Goal: Task Accomplishment & Management: Complete application form

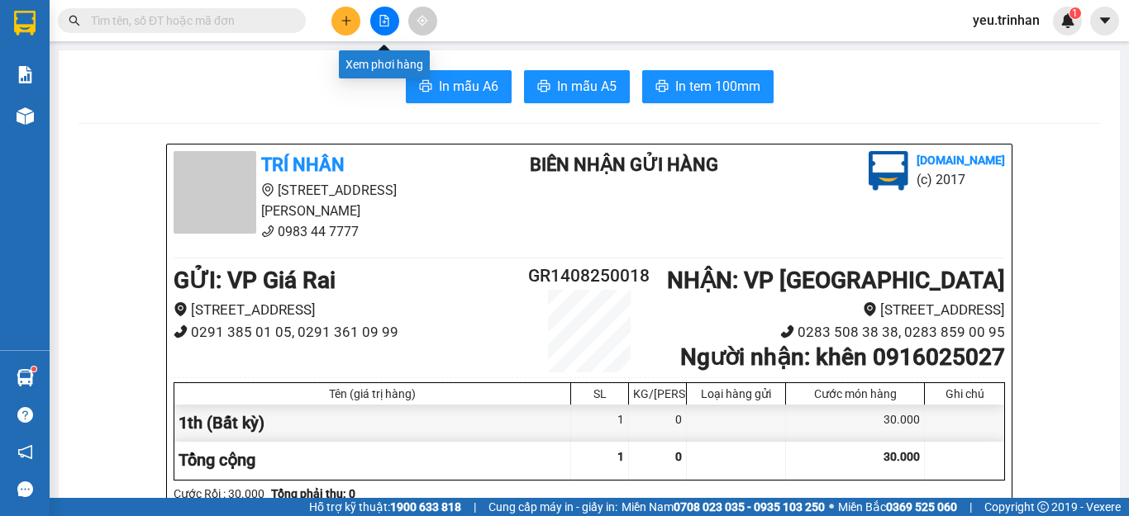
click at [373, 20] on button at bounding box center [384, 21] width 29 height 29
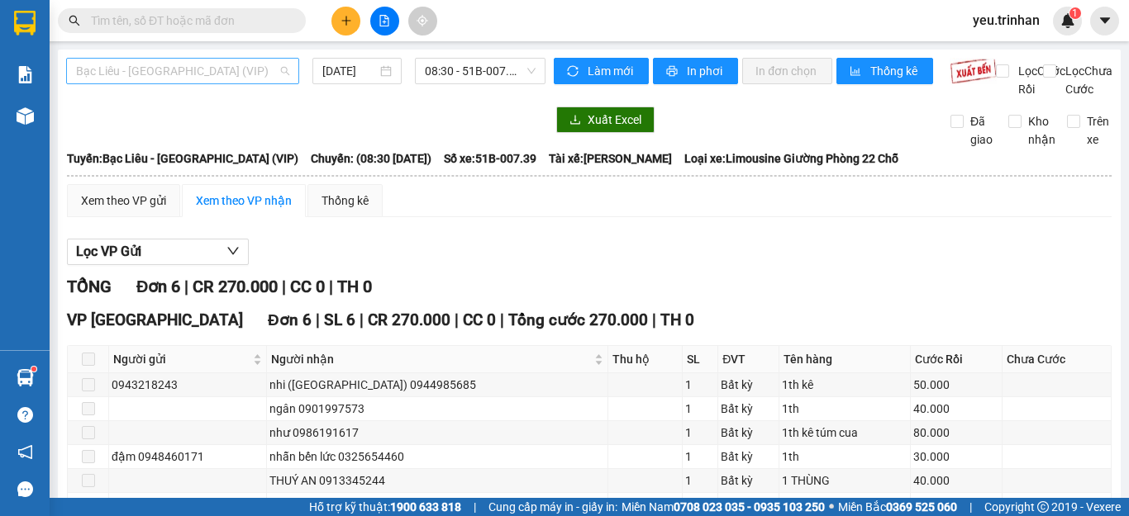
click at [182, 69] on span "Bạc Liêu - [GEOGRAPHIC_DATA] (VIP)" at bounding box center [182, 71] width 213 height 25
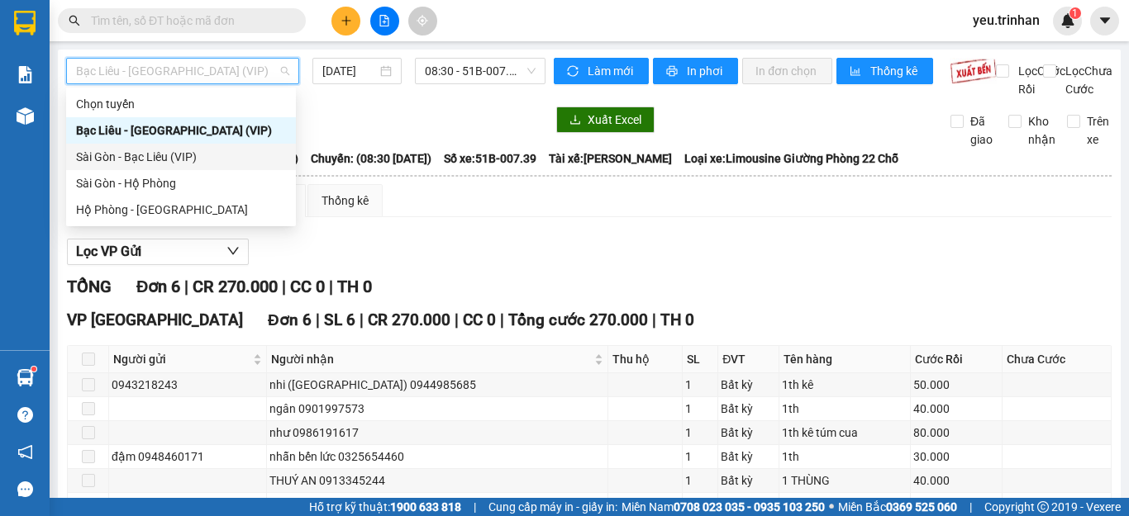
click at [127, 158] on div "Sài Gòn - Bạc Liêu (VIP)" at bounding box center [181, 157] width 210 height 18
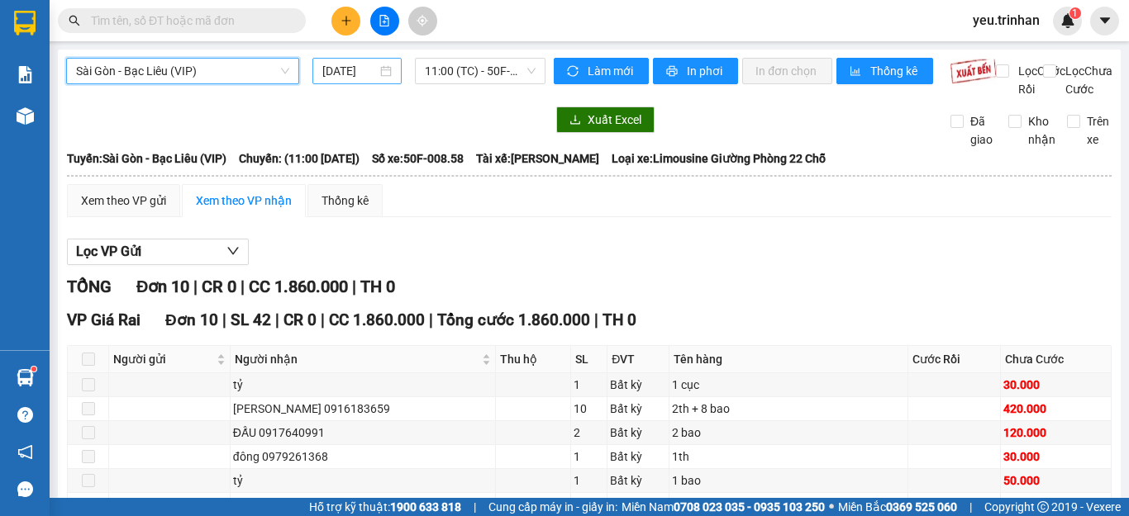
click at [363, 71] on input "[DATE]" at bounding box center [349, 71] width 55 height 18
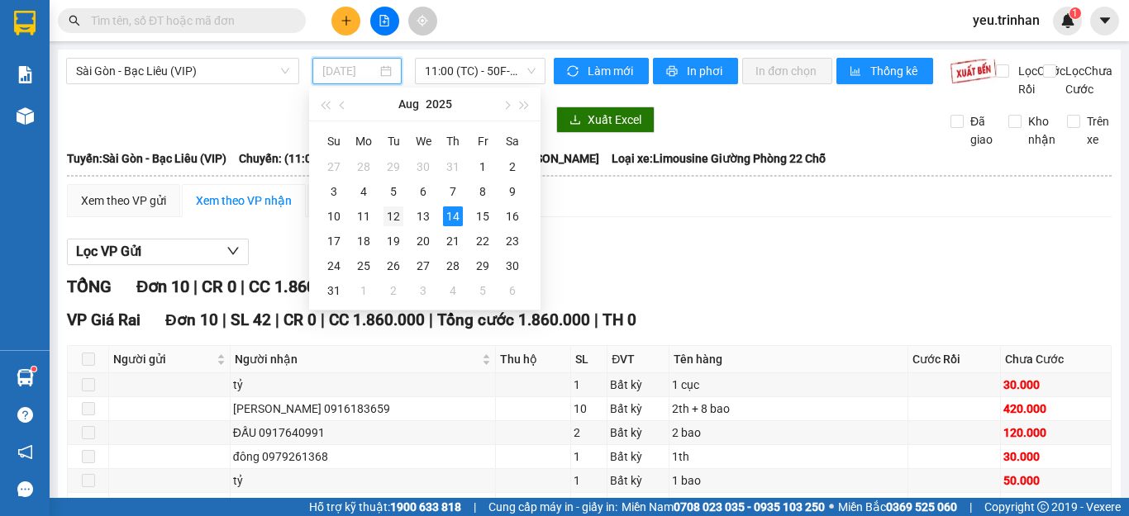
click at [393, 210] on div "12" at bounding box center [393, 217] width 20 height 20
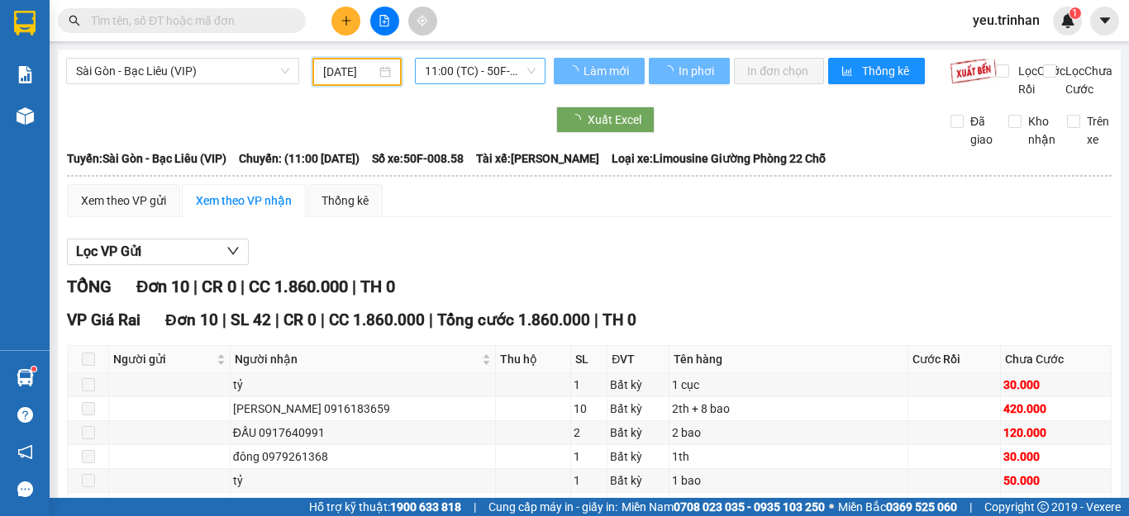
type input "[DATE]"
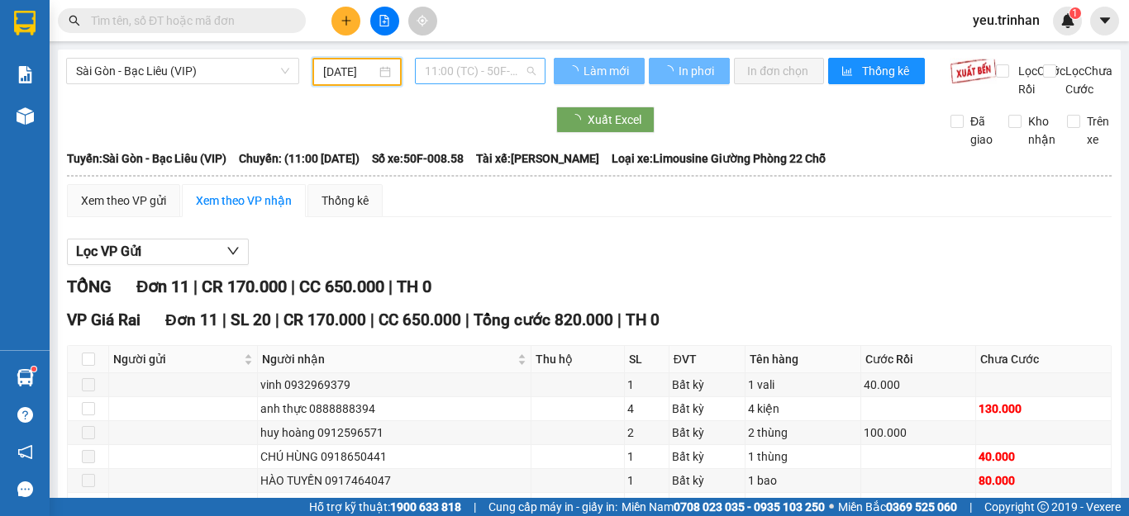
click at [468, 69] on span "11:00 (TC) - 50F-008.58" at bounding box center [480, 71] width 111 height 25
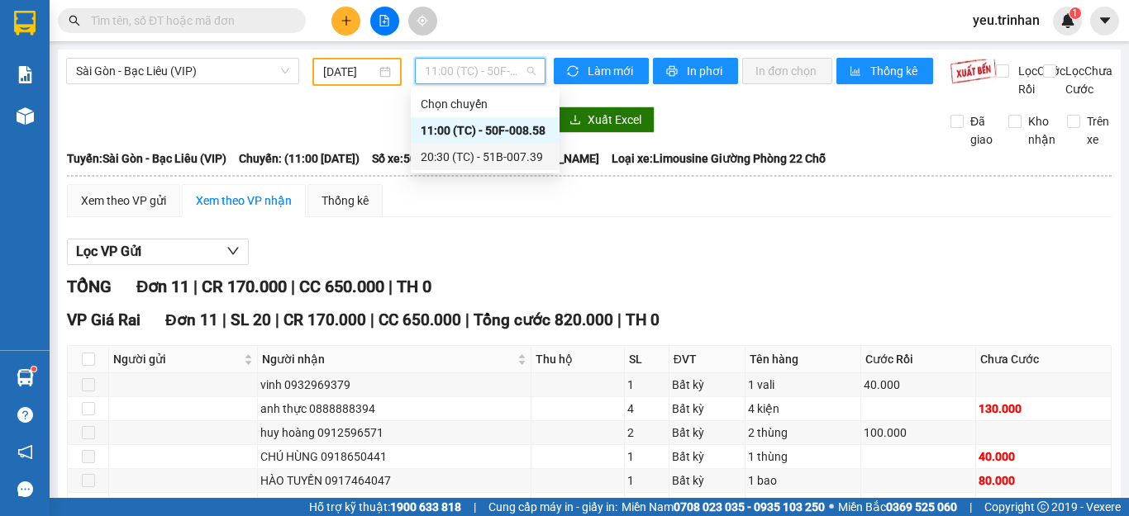
click at [437, 155] on div "20:30 (TC) - 51B-007.39" at bounding box center [485, 157] width 129 height 18
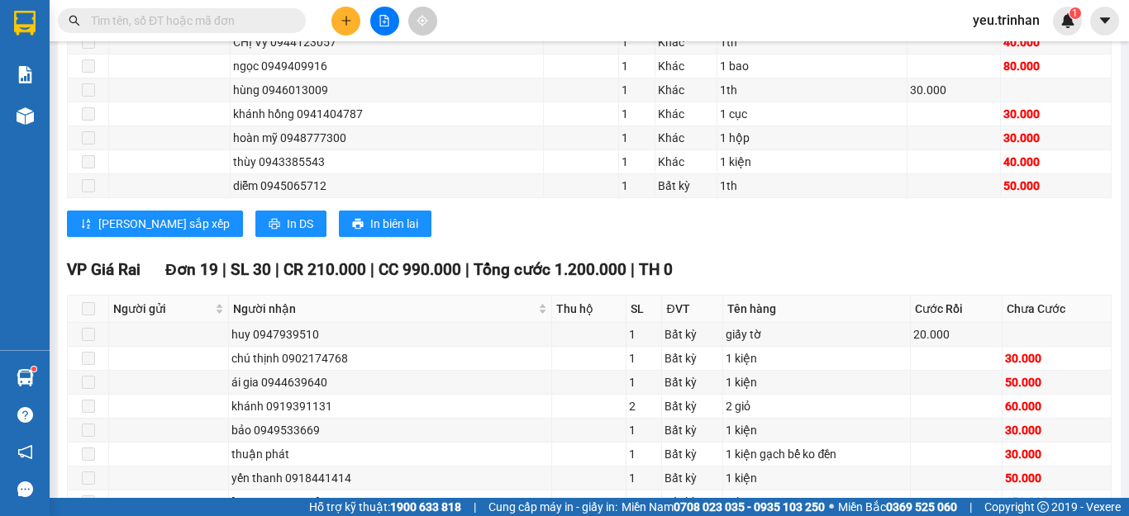
scroll to position [1953, 0]
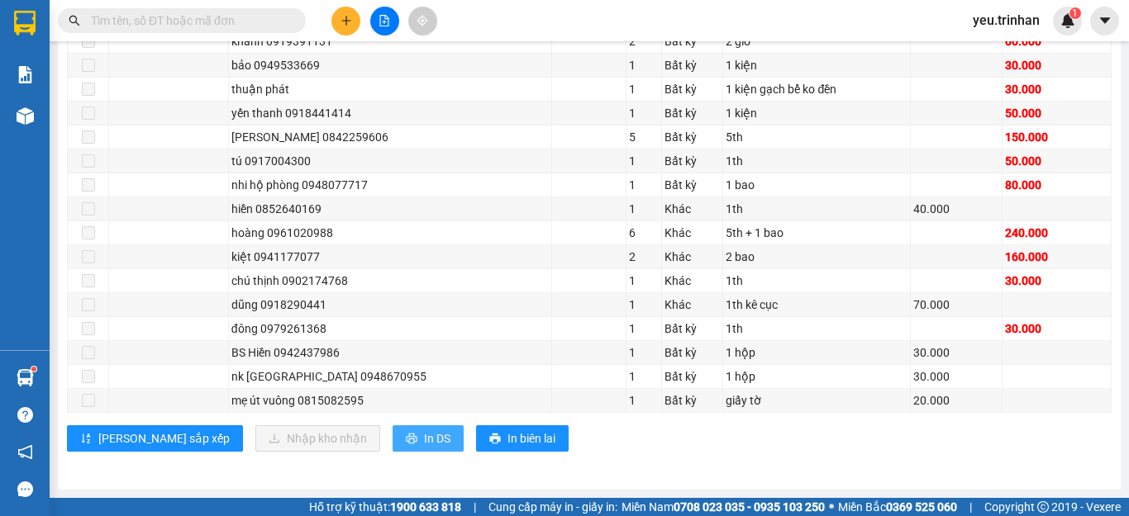
click at [406, 437] on icon "printer" at bounding box center [412, 439] width 12 height 12
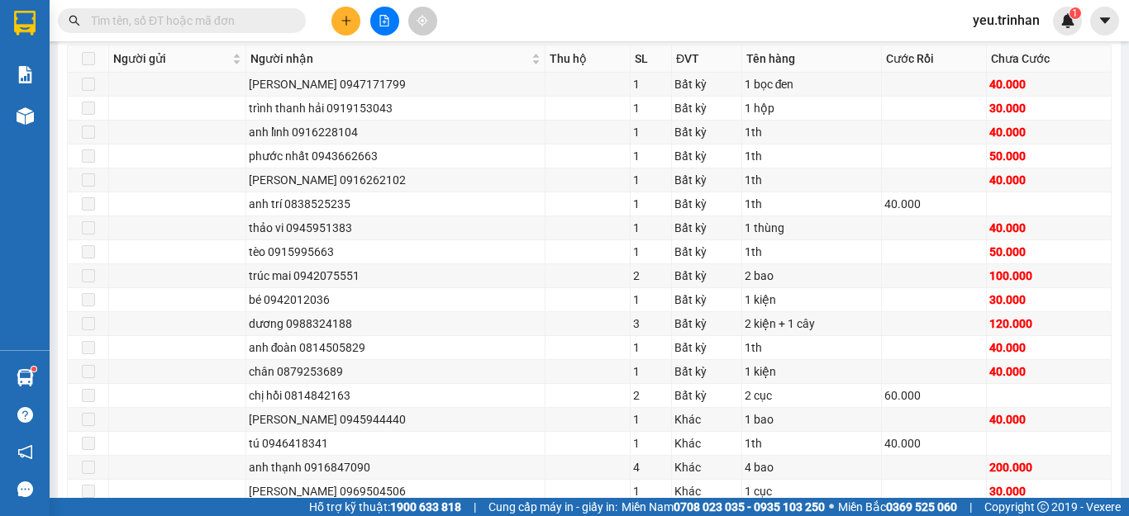
scroll to position [0, 0]
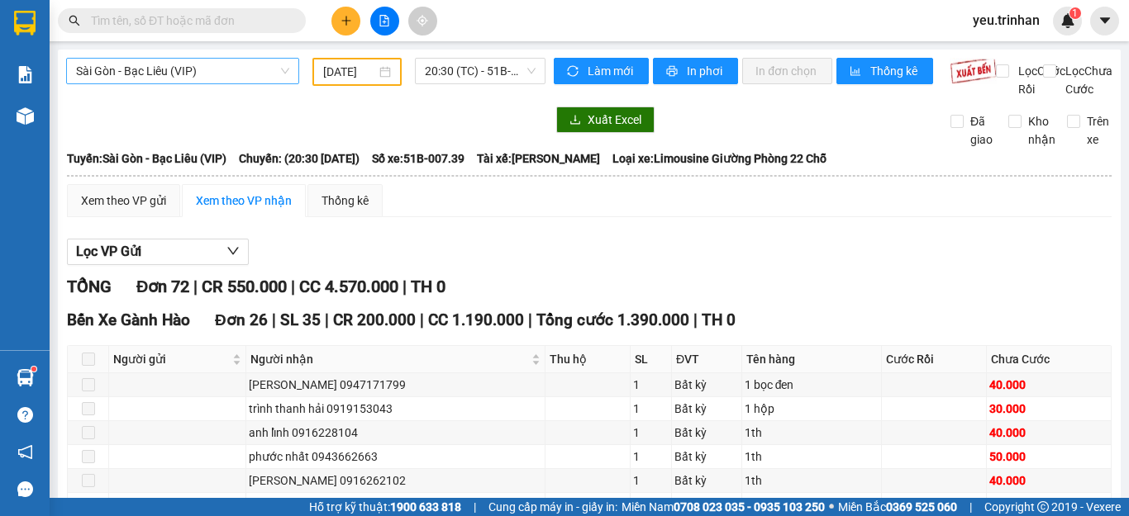
click at [159, 67] on span "Sài Gòn - Bạc Liêu (VIP)" at bounding box center [182, 71] width 213 height 25
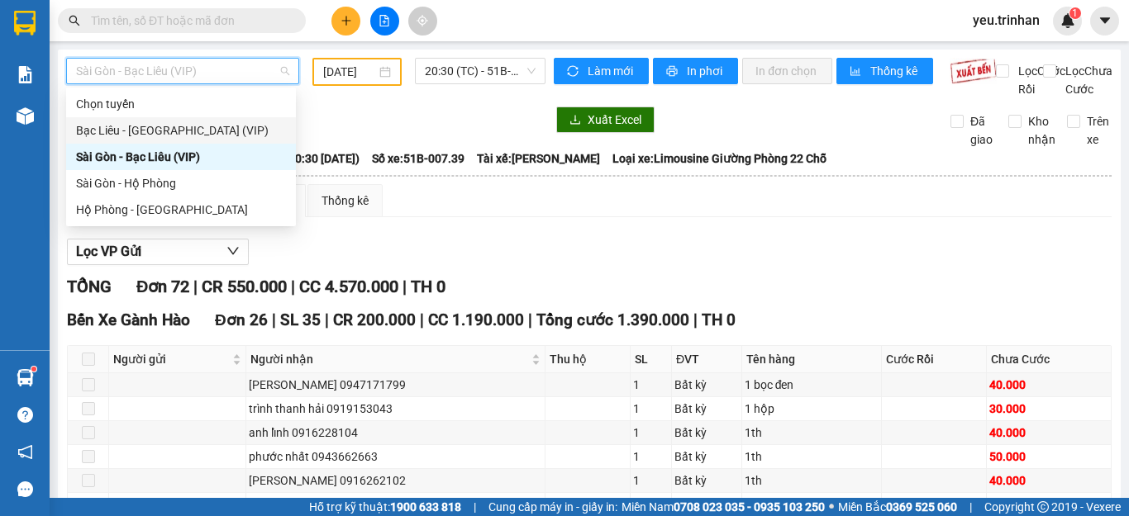
click at [120, 125] on div "Bạc Liêu - [GEOGRAPHIC_DATA] (VIP)" at bounding box center [181, 130] width 210 height 18
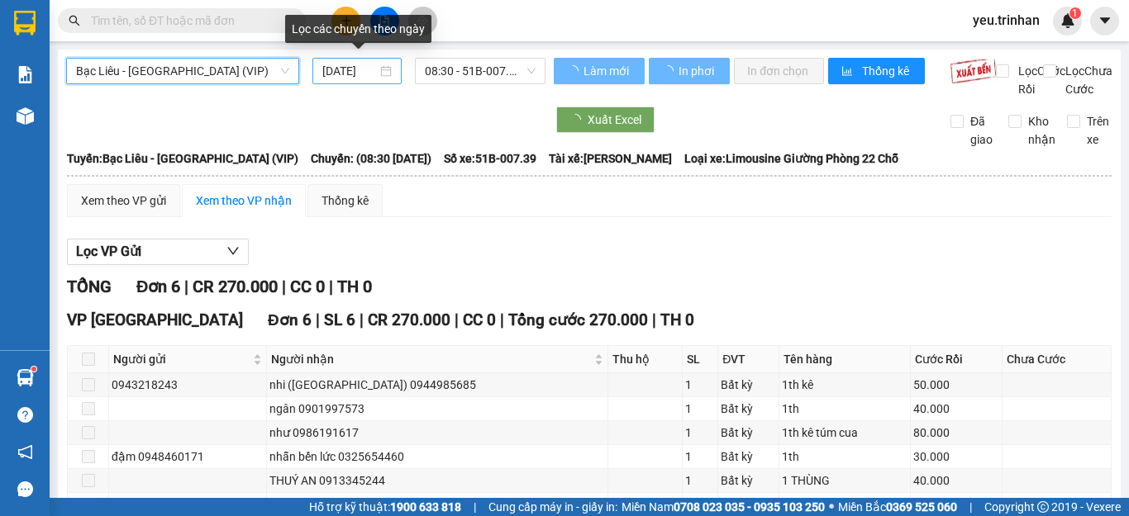
click at [355, 70] on input "[DATE]" at bounding box center [349, 71] width 55 height 18
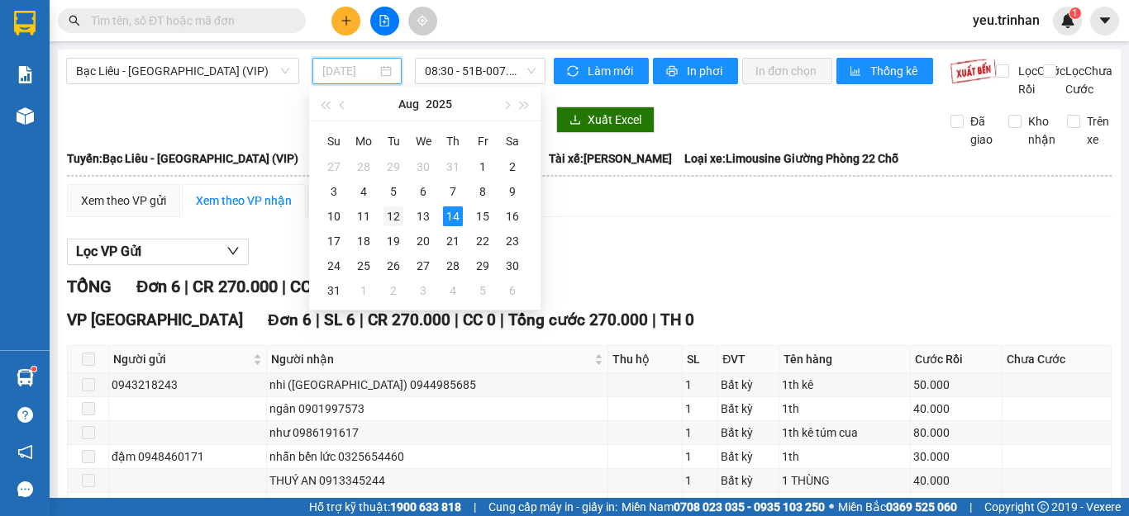
click at [398, 211] on div "12" at bounding box center [393, 217] width 20 height 20
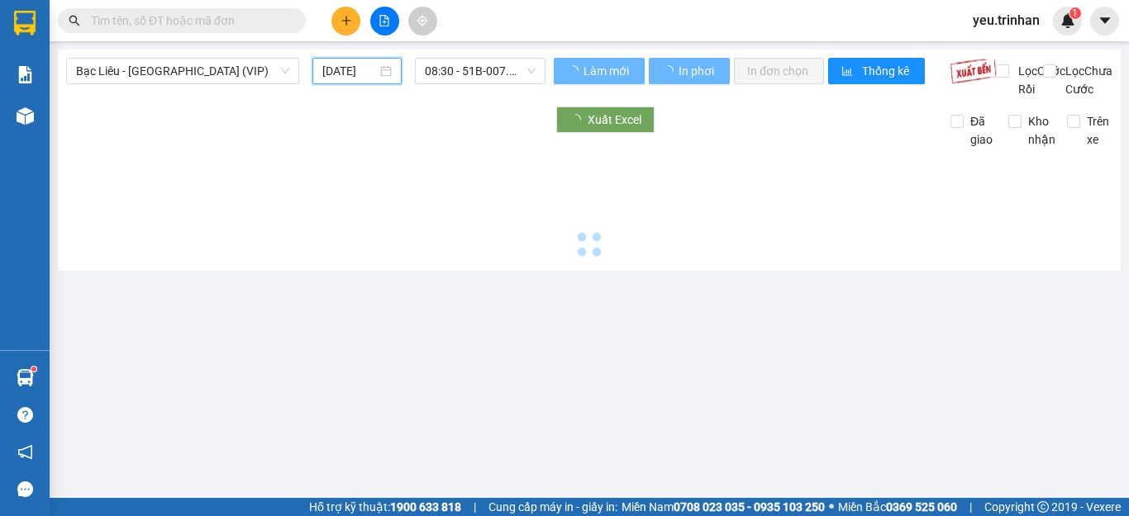
type input "[DATE]"
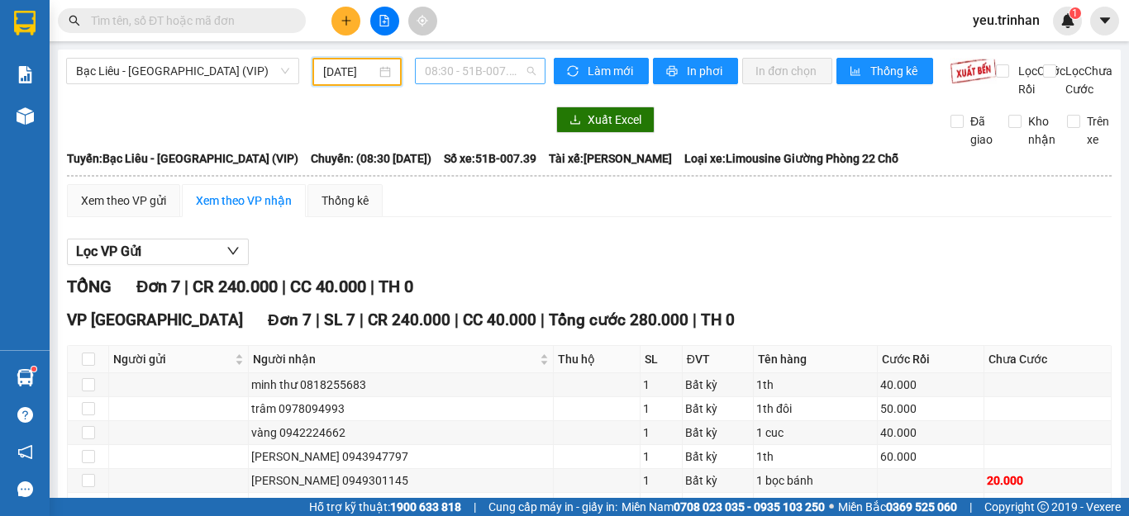
click at [501, 70] on span "08:30 - 51B-007.39" at bounding box center [480, 71] width 111 height 25
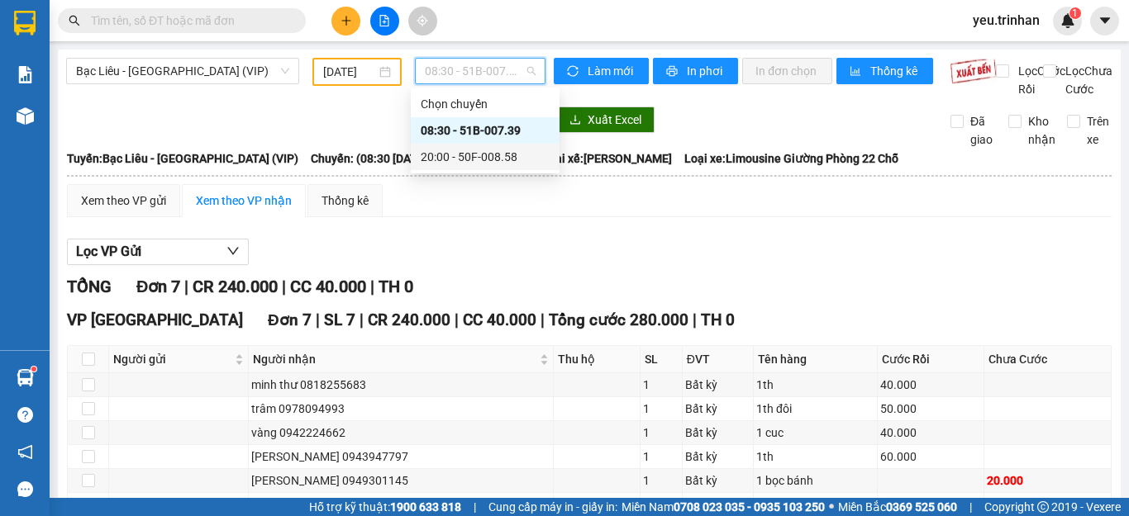
click at [467, 155] on div "20:00 - 50F-008.58" at bounding box center [485, 157] width 129 height 18
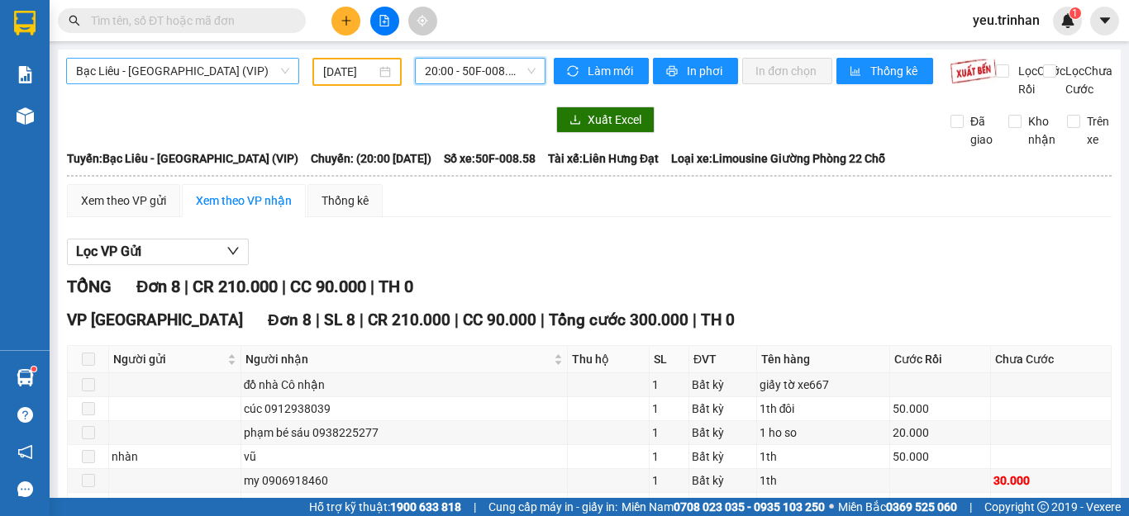
click at [244, 74] on span "Bạc Liêu - [GEOGRAPHIC_DATA] (VIP)" at bounding box center [182, 71] width 213 height 25
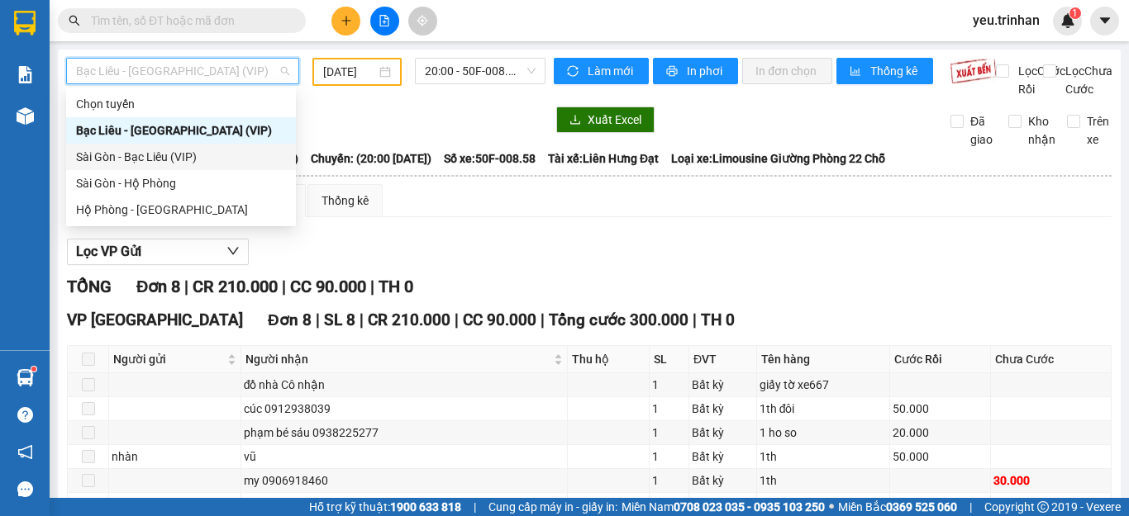
click at [132, 155] on div "Sài Gòn - Bạc Liêu (VIP)" at bounding box center [181, 157] width 210 height 18
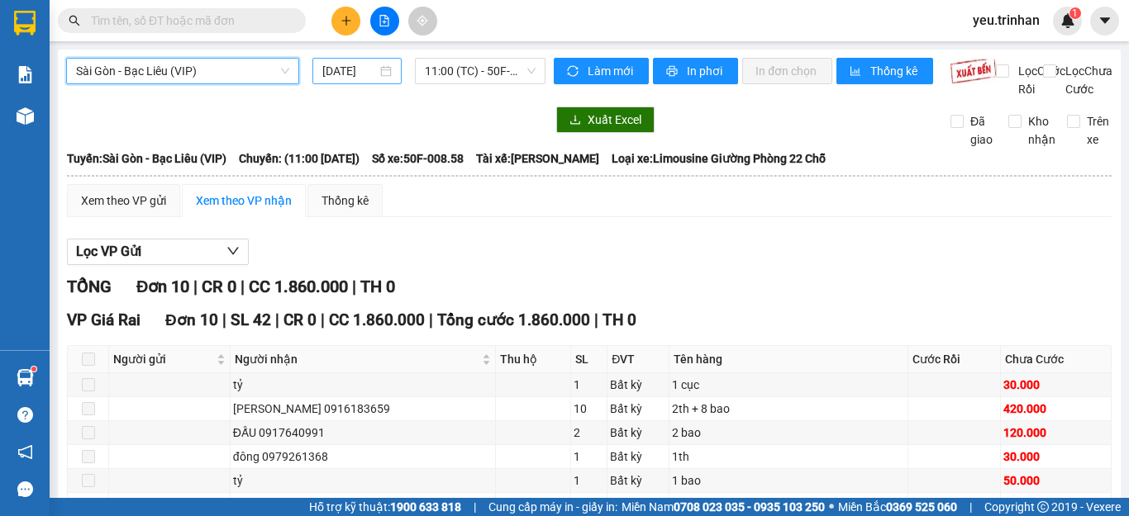
click at [352, 74] on input "[DATE]" at bounding box center [349, 71] width 55 height 18
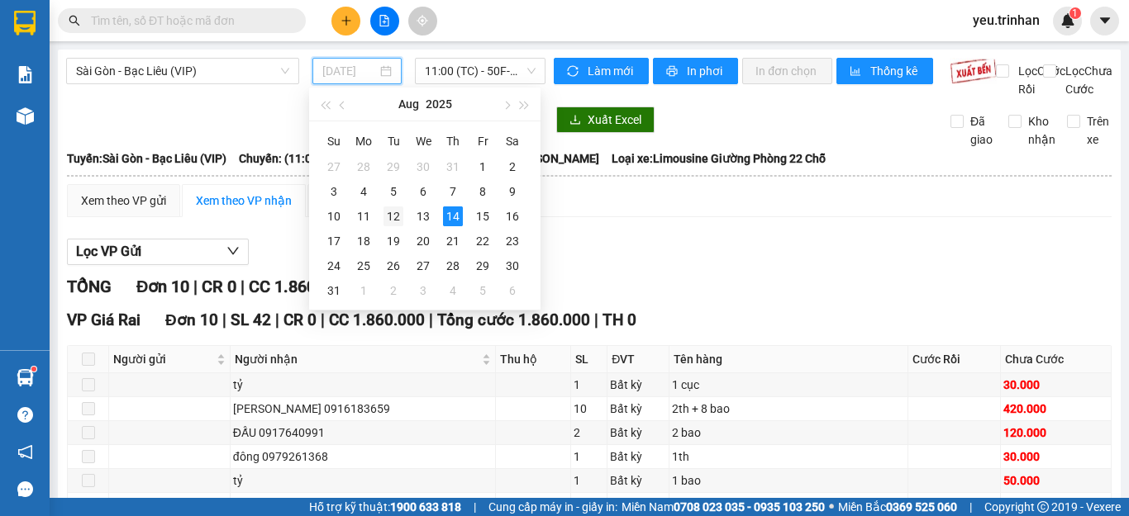
click at [390, 217] on div "12" at bounding box center [393, 217] width 20 height 20
type input "[DATE]"
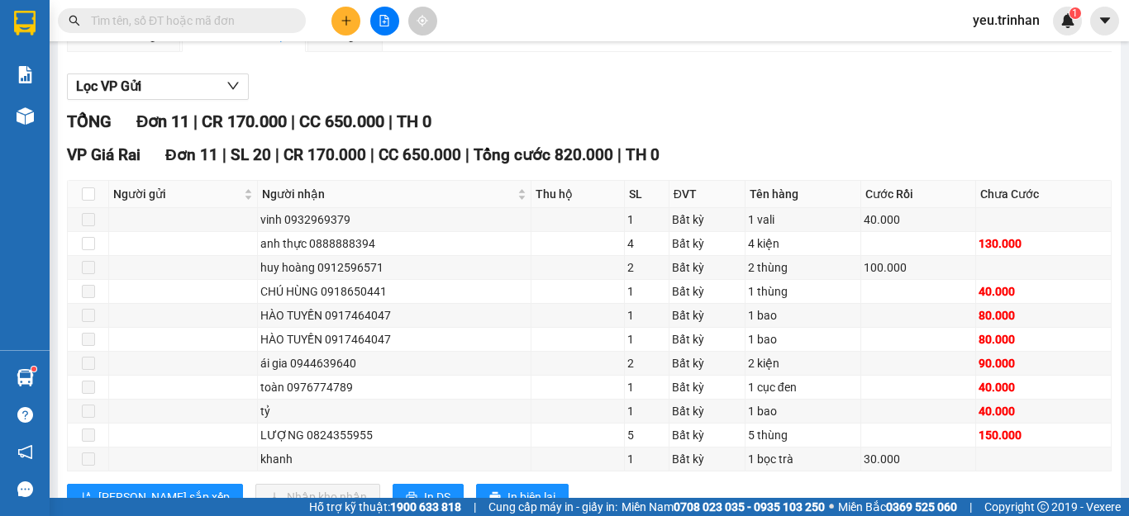
scroll to position [242, 0]
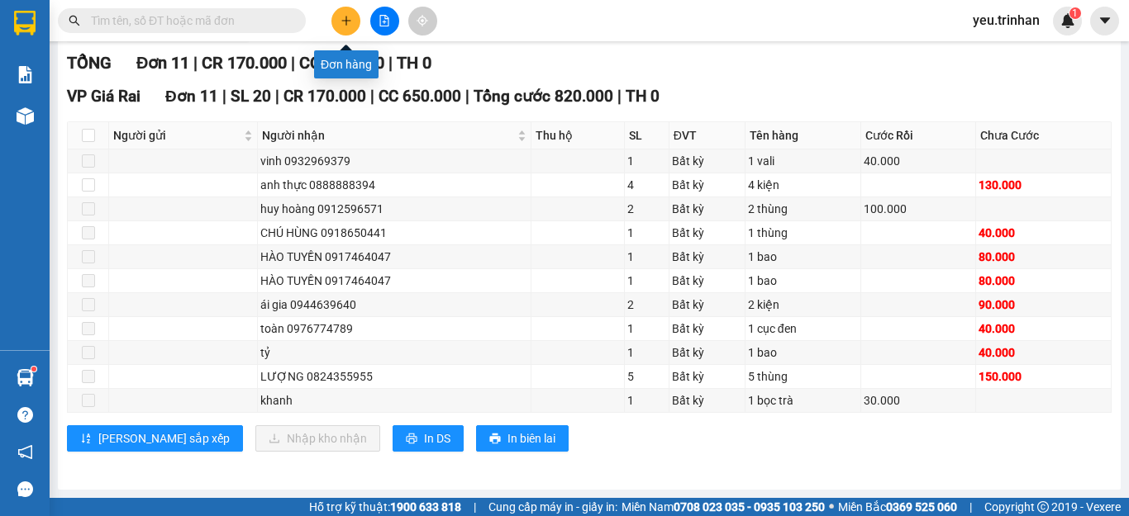
click at [341, 15] on icon "plus" at bounding box center [346, 21] width 12 height 12
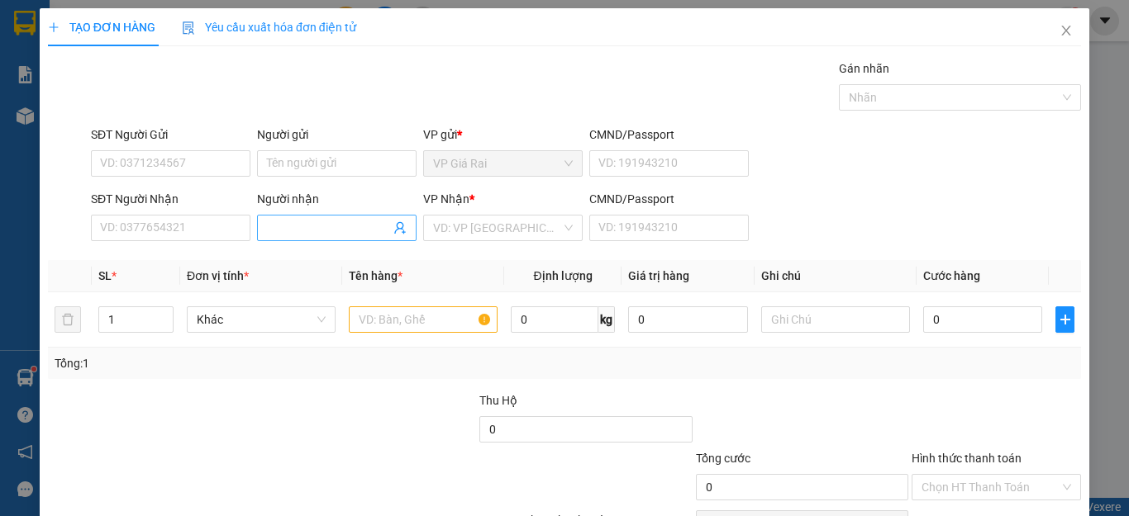
click at [295, 235] on input "Người nhận" at bounding box center [328, 228] width 123 height 18
type input "d"
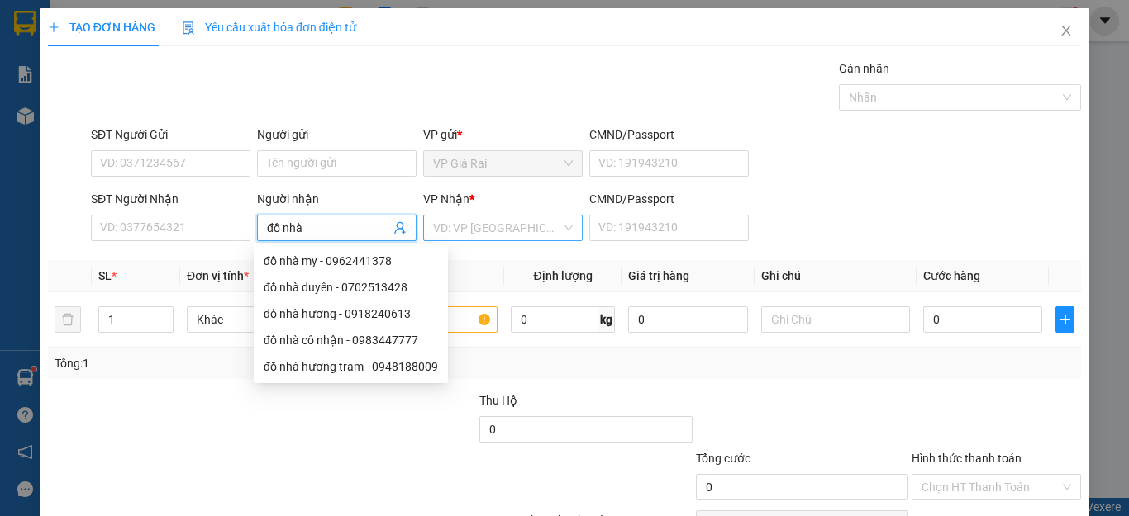
type input "đồ nhà"
click at [502, 233] on input "search" at bounding box center [497, 228] width 128 height 25
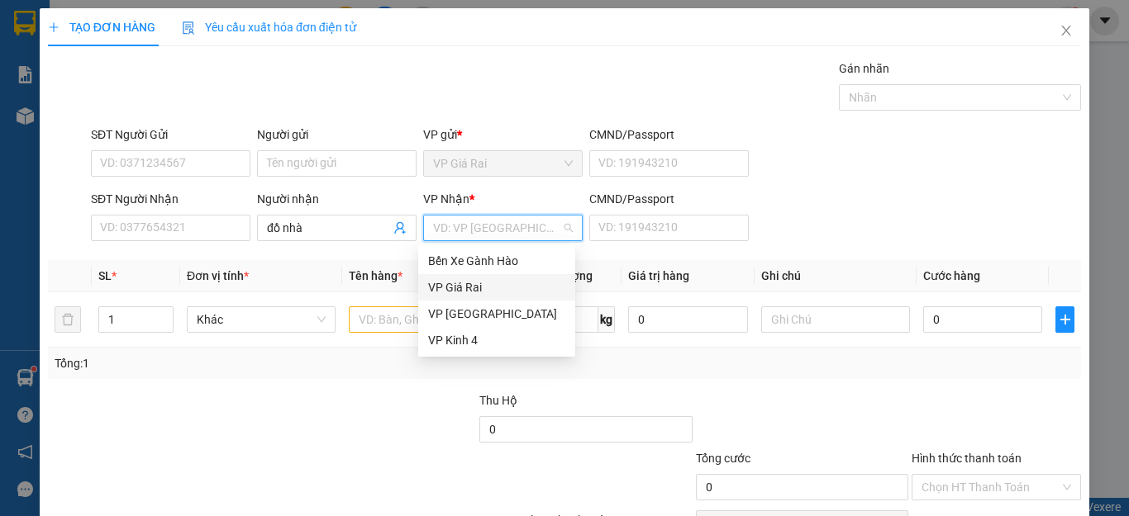
drag, startPoint x: 456, startPoint y: 284, endPoint x: 392, endPoint y: 331, distance: 78.7
click at [456, 286] on div "VP Giá Rai" at bounding box center [496, 287] width 137 height 18
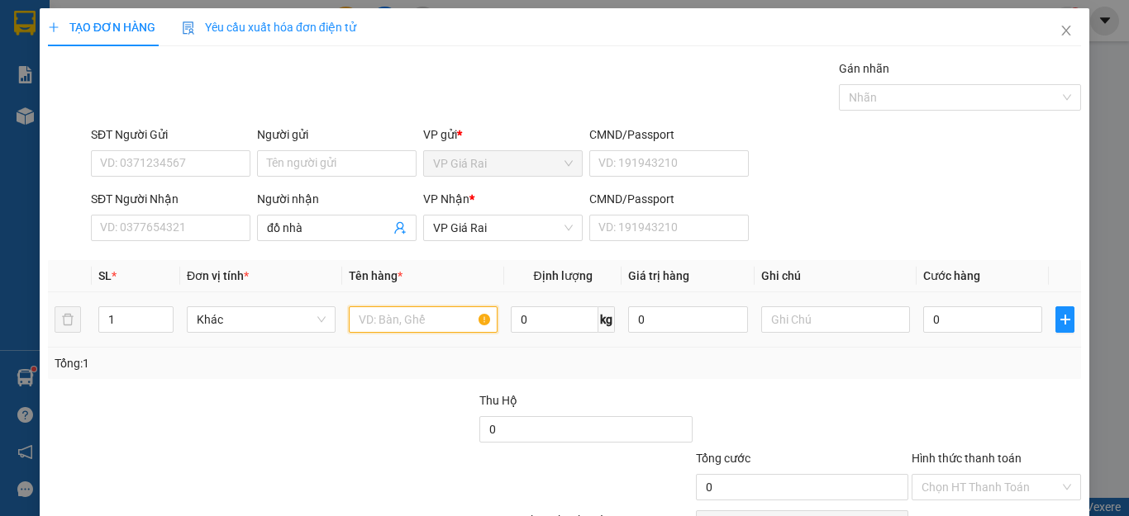
click at [392, 331] on input "text" at bounding box center [423, 320] width 149 height 26
type input "banh phong tom"
click at [963, 317] on input "0" at bounding box center [982, 320] width 119 height 26
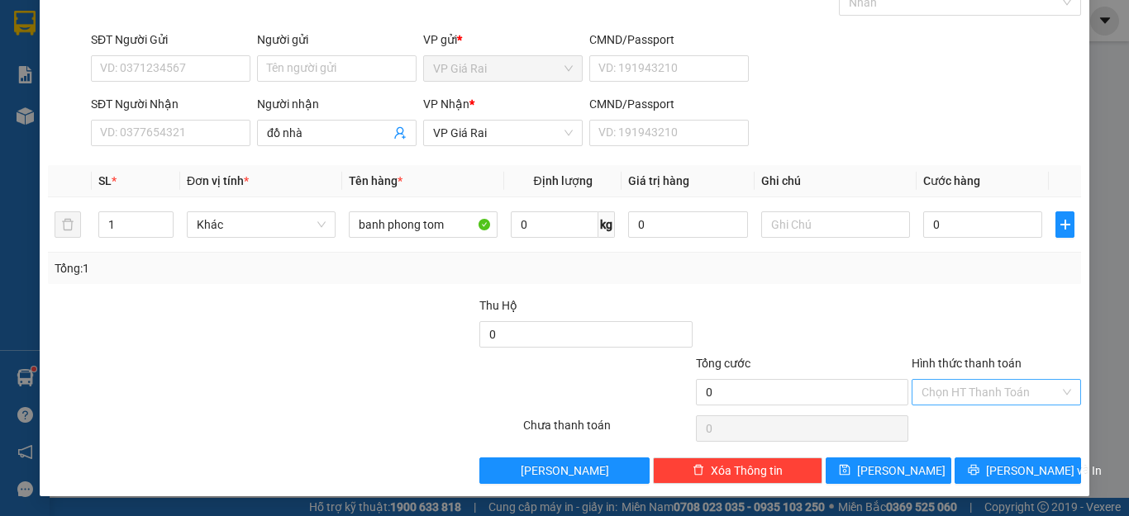
click at [939, 397] on input "Hình thức thanh toán" at bounding box center [990, 392] width 138 height 25
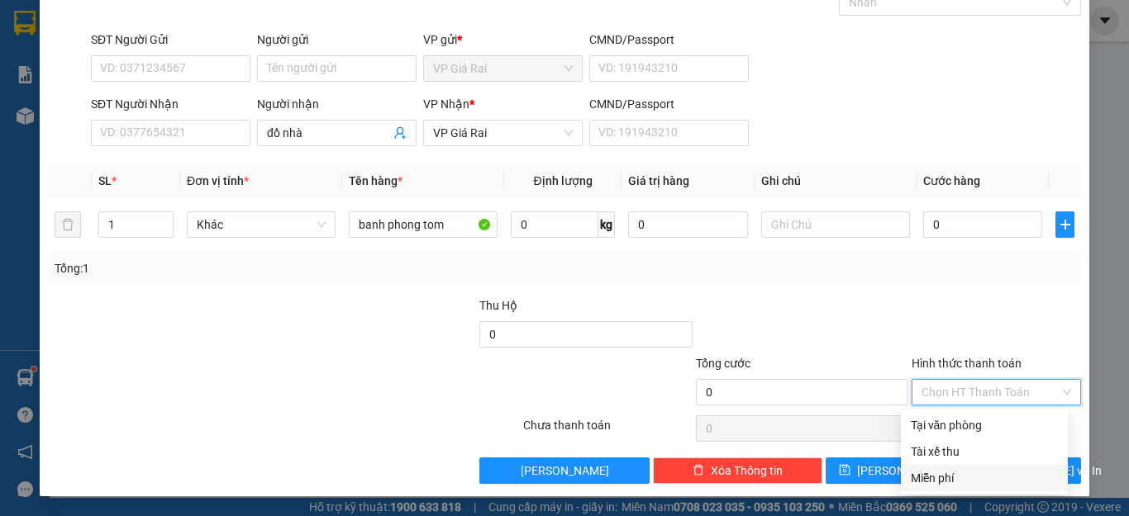
click at [940, 484] on div "Miễn phí" at bounding box center [984, 478] width 147 height 18
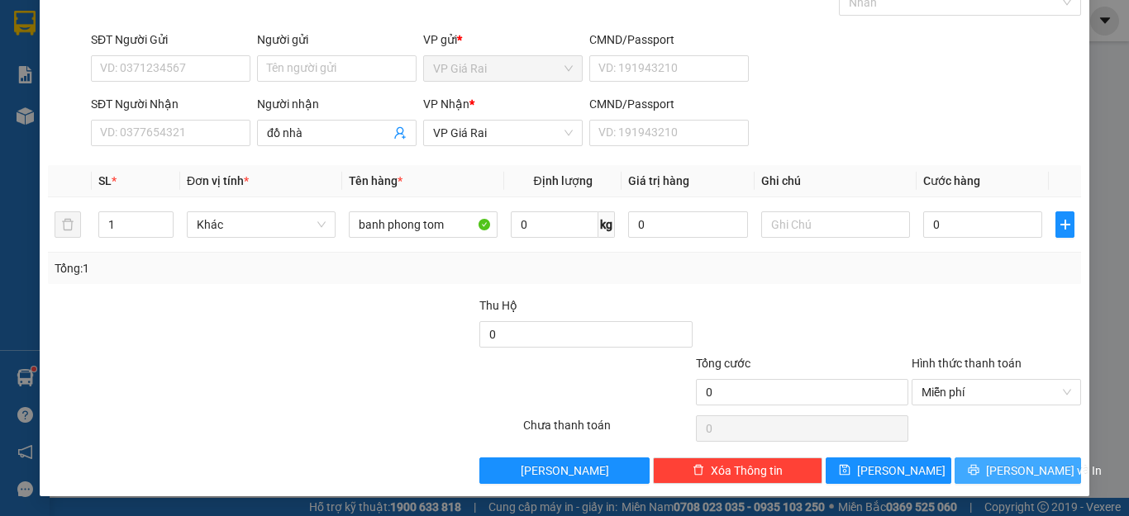
click at [1004, 463] on span "[PERSON_NAME] và In" at bounding box center [1044, 471] width 116 height 18
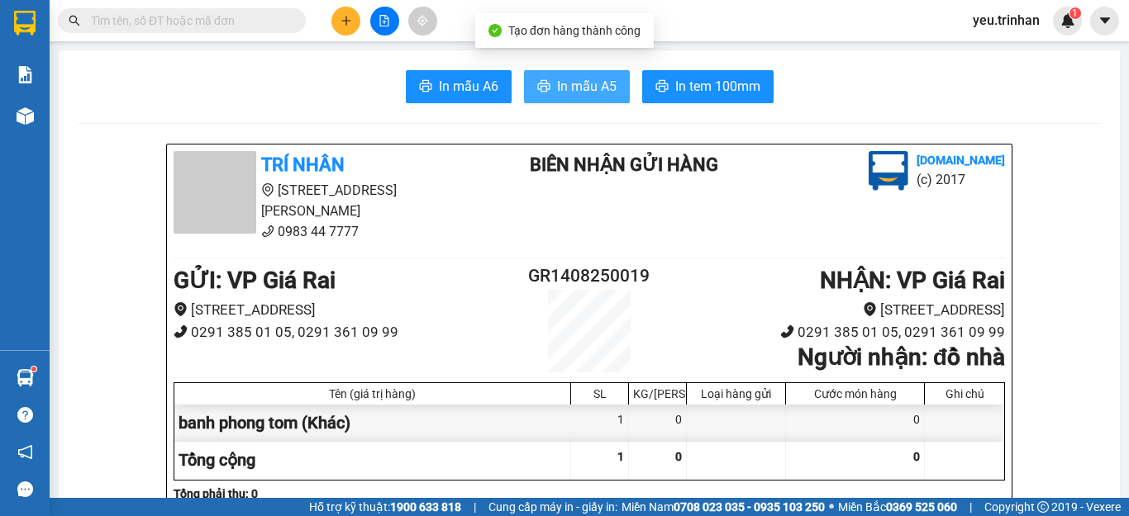
click at [615, 88] on button "In mẫu A5" at bounding box center [577, 86] width 106 height 33
click at [561, 97] on button "In mẫu A5" at bounding box center [577, 86] width 106 height 33
